Goal: Transaction & Acquisition: Purchase product/service

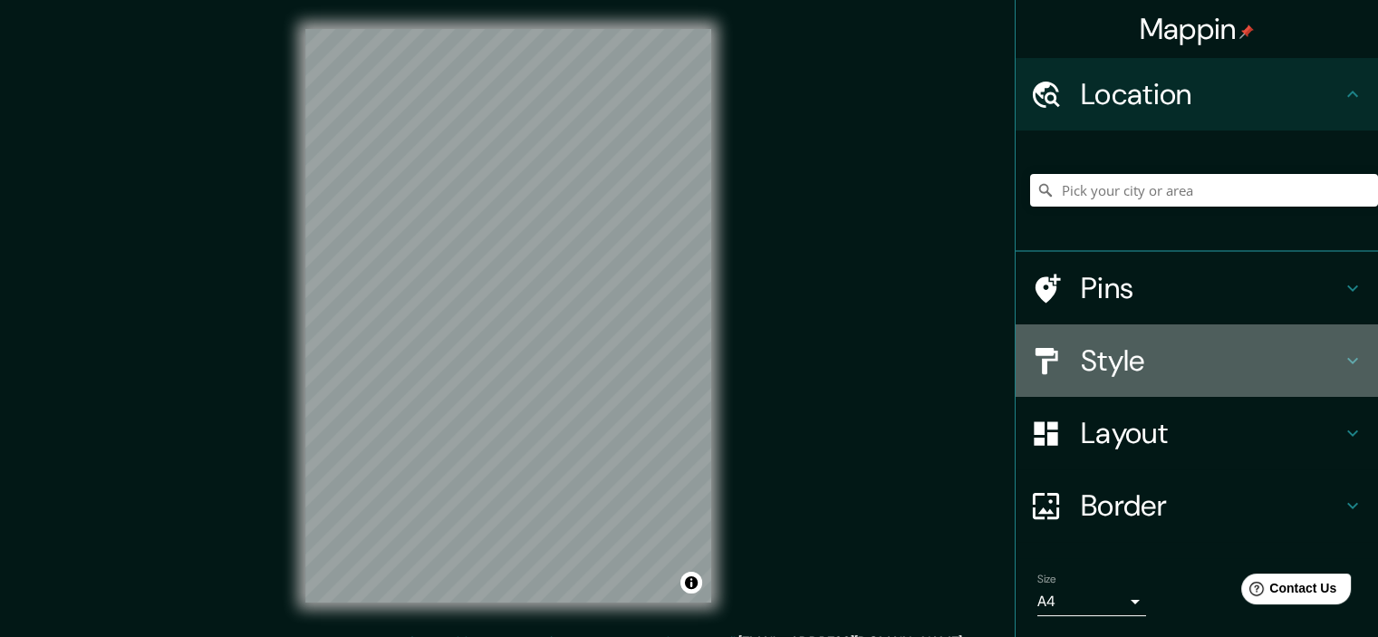
click at [1160, 356] on h4 "Style" at bounding box center [1211, 360] width 261 height 36
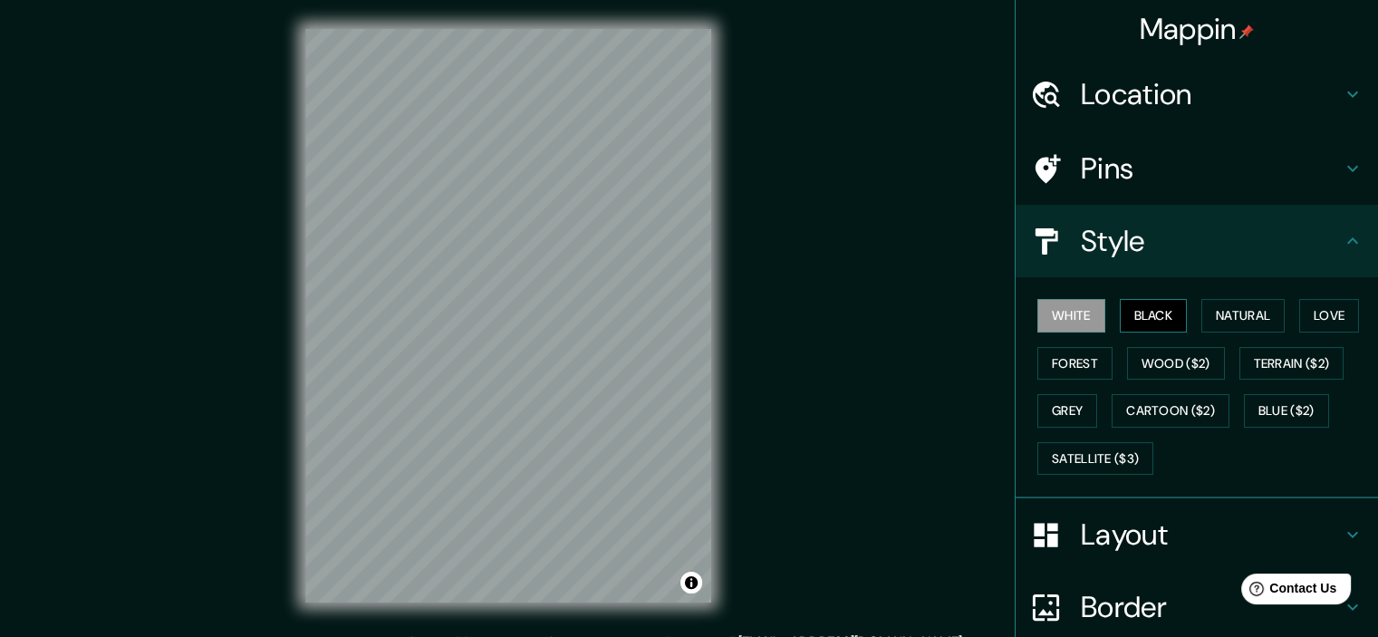
click at [1161, 313] on button "Black" at bounding box center [1154, 316] width 68 height 34
click at [1067, 314] on button "White" at bounding box center [1071, 316] width 68 height 34
click at [1131, 308] on button "Black" at bounding box center [1154, 316] width 68 height 34
click at [1140, 314] on button "Black" at bounding box center [1154, 316] width 68 height 34
click at [1064, 359] on button "Forest" at bounding box center [1074, 364] width 75 height 34
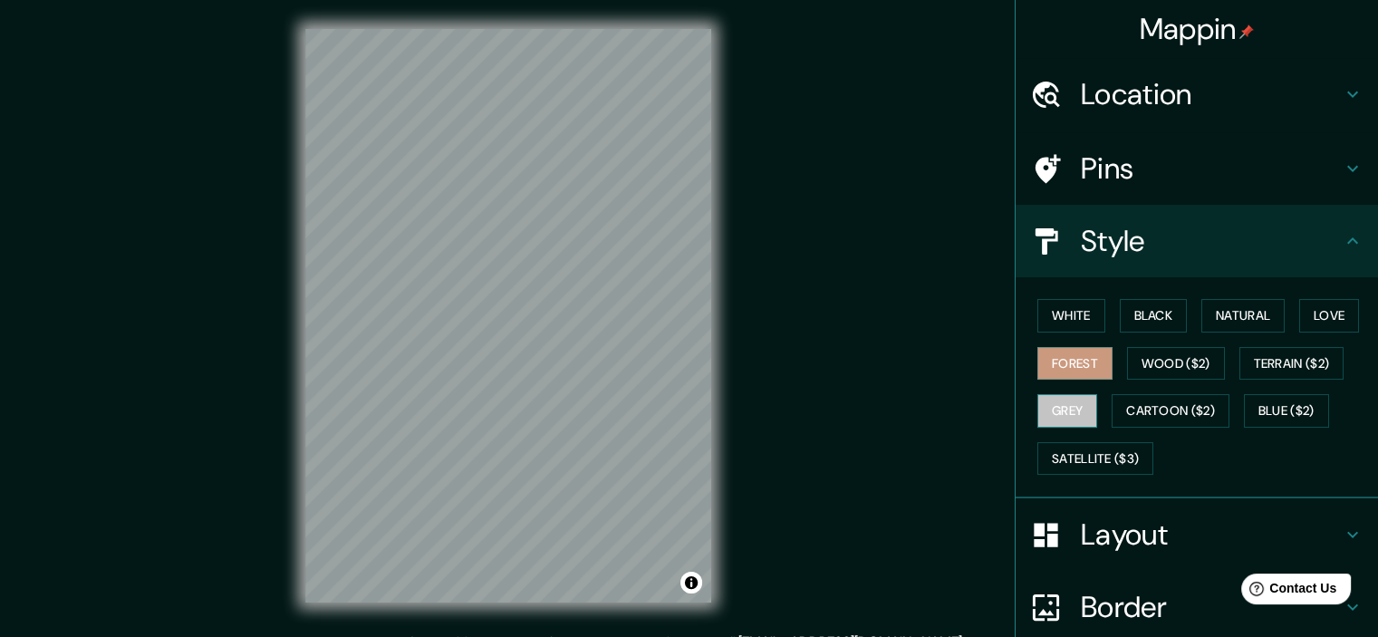
click at [1063, 400] on button "Grey" at bounding box center [1067, 411] width 60 height 34
click at [1137, 410] on button "Cartoon ($2)" at bounding box center [1170, 411] width 118 height 34
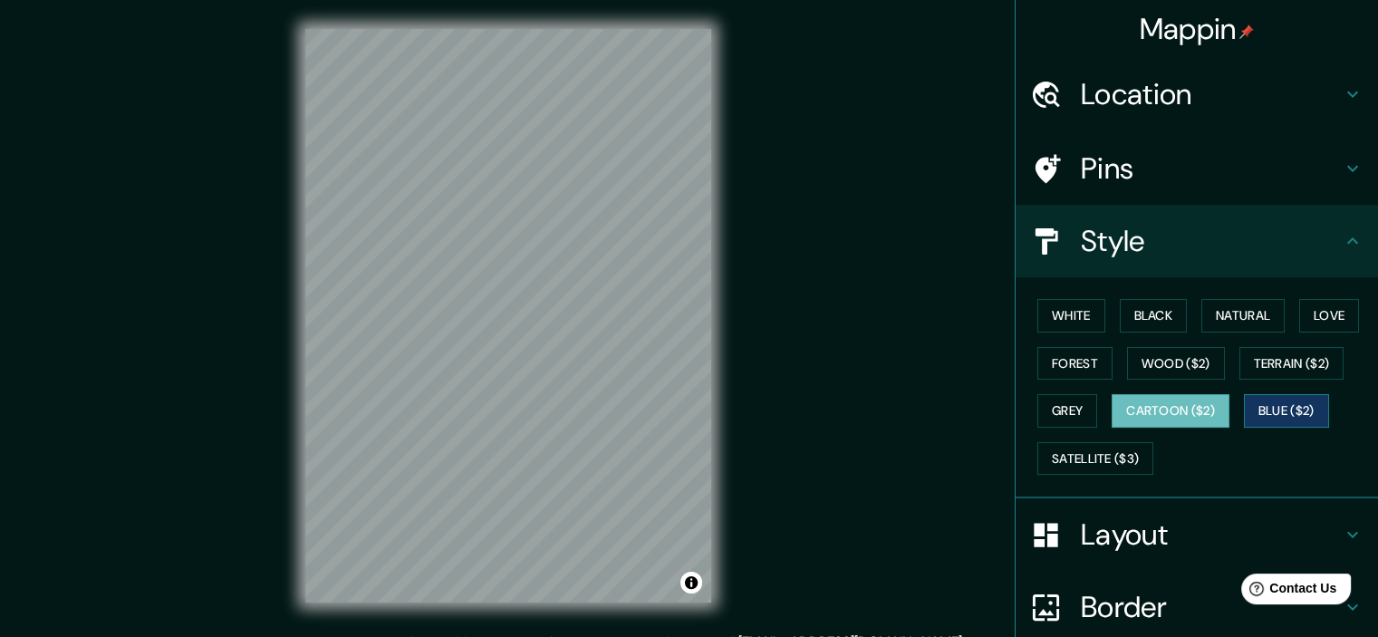
click at [1270, 403] on button "Blue ($2)" at bounding box center [1286, 411] width 85 height 34
click at [1286, 373] on button "Terrain ($2)" at bounding box center [1291, 364] width 105 height 34
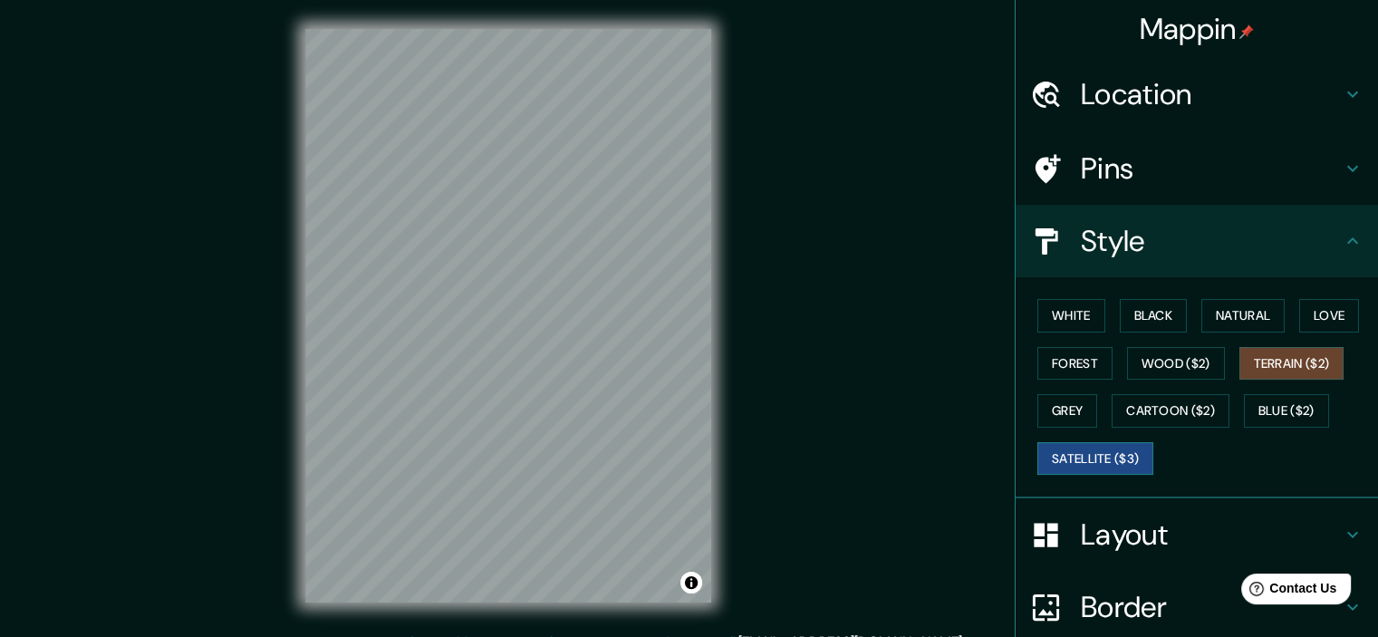
click at [1111, 457] on button "Satellite ($3)" at bounding box center [1095, 459] width 116 height 34
click at [1285, 347] on button "Terrain ($2)" at bounding box center [1291, 364] width 105 height 34
click at [1311, 313] on button "Love" at bounding box center [1329, 316] width 60 height 34
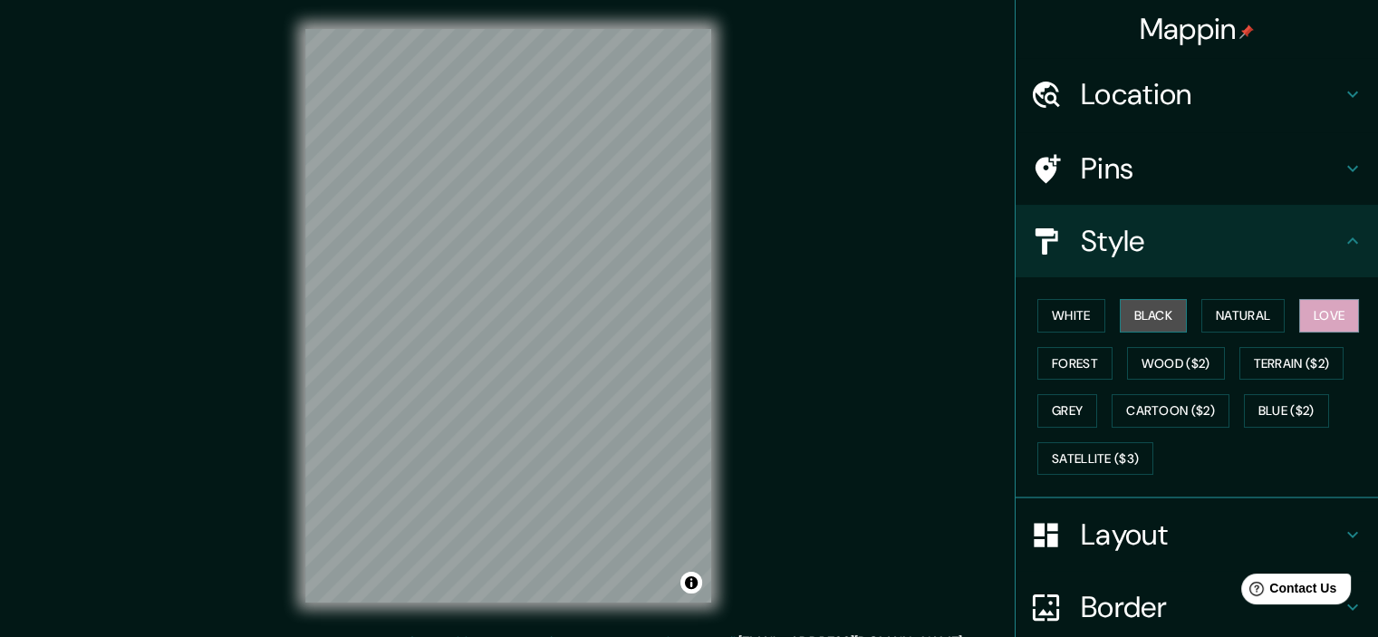
click at [1145, 322] on button "Black" at bounding box center [1154, 316] width 68 height 34
